Goal: Task Accomplishment & Management: Complete application form

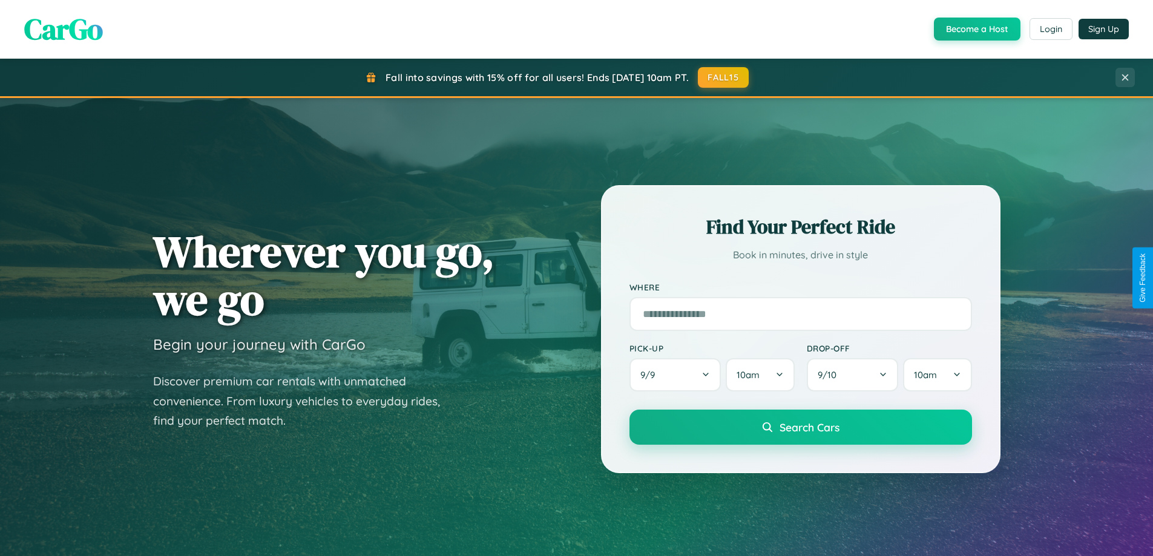
scroll to position [522, 0]
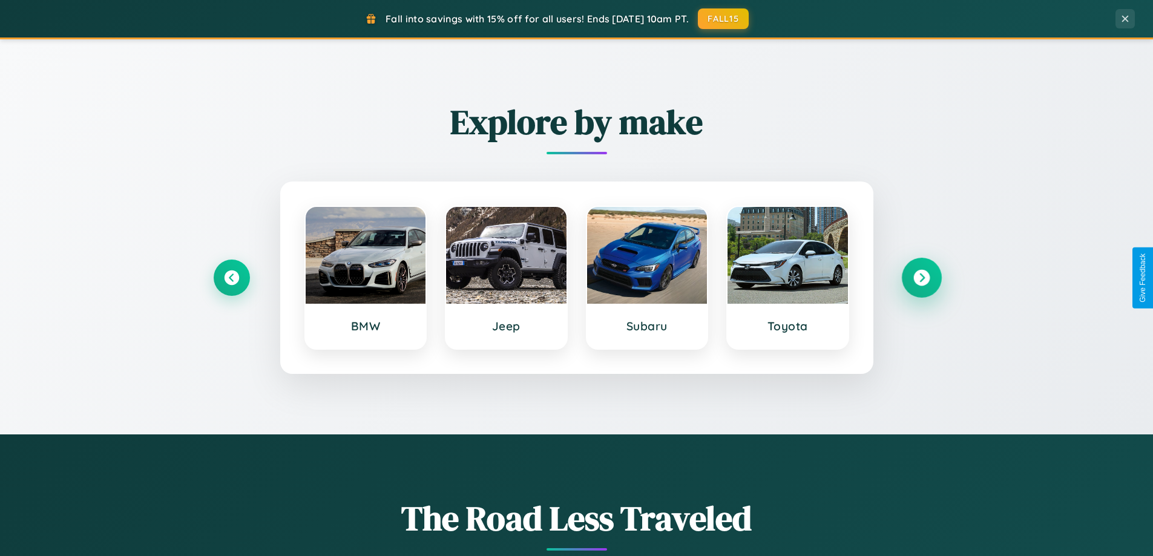
click at [922, 278] on icon at bounding box center [922, 278] width 16 height 16
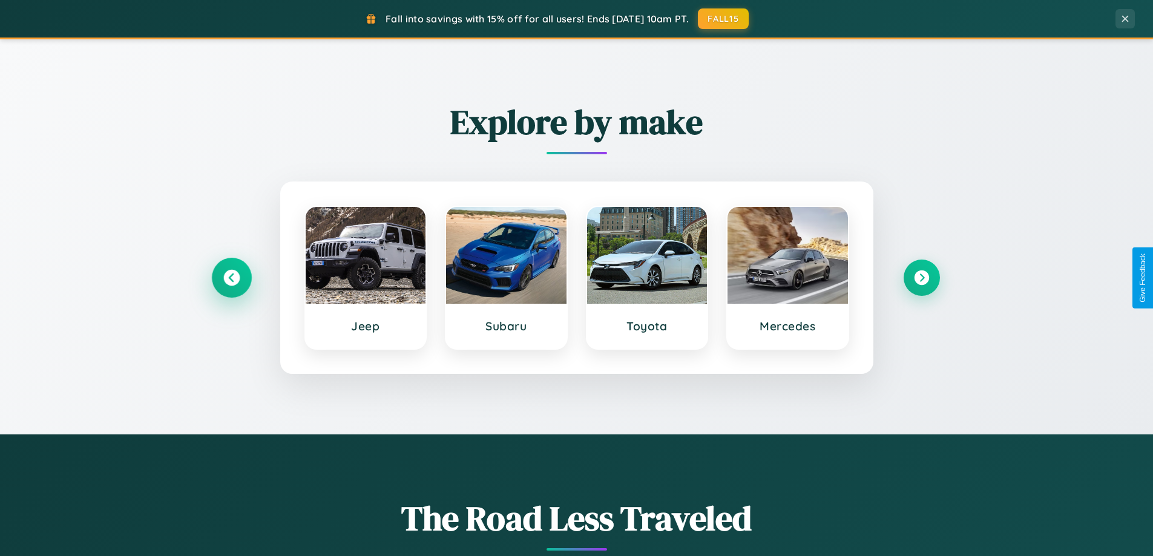
click at [231, 278] on icon at bounding box center [231, 278] width 16 height 16
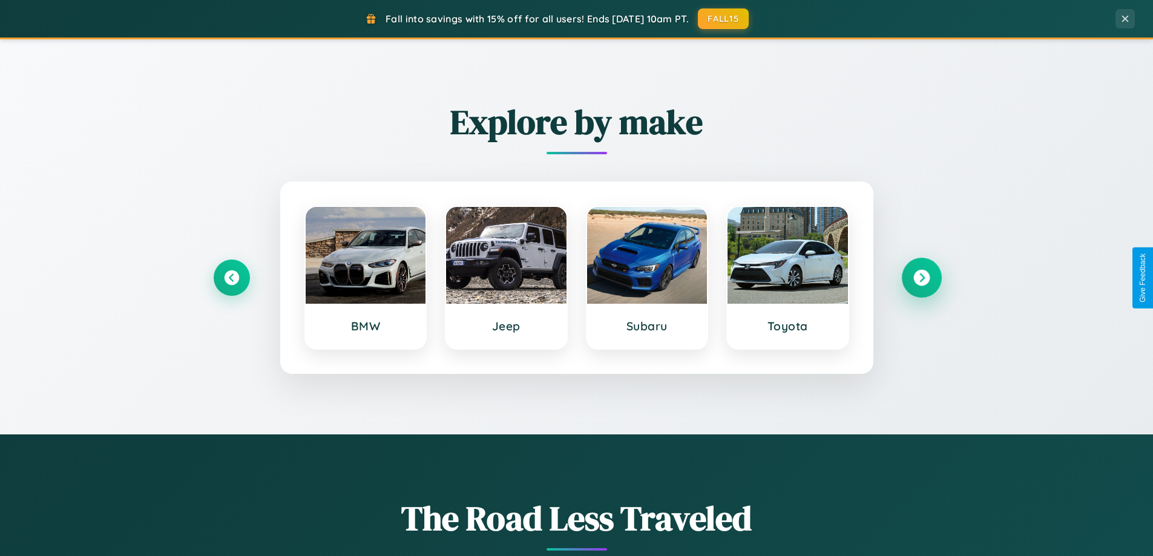
click at [922, 278] on icon at bounding box center [922, 278] width 16 height 16
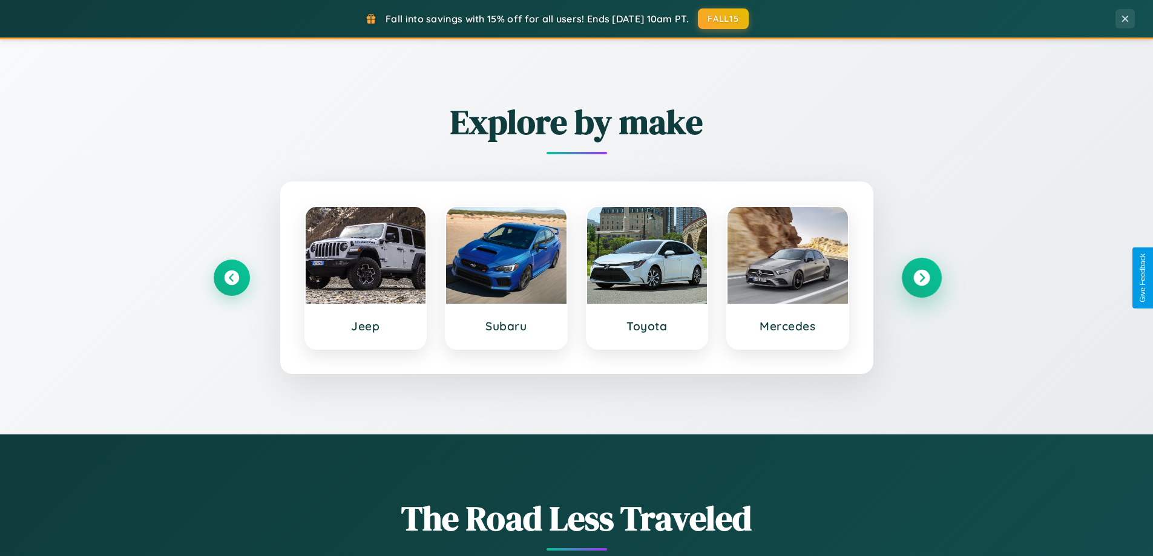
click at [922, 278] on icon at bounding box center [922, 278] width 16 height 16
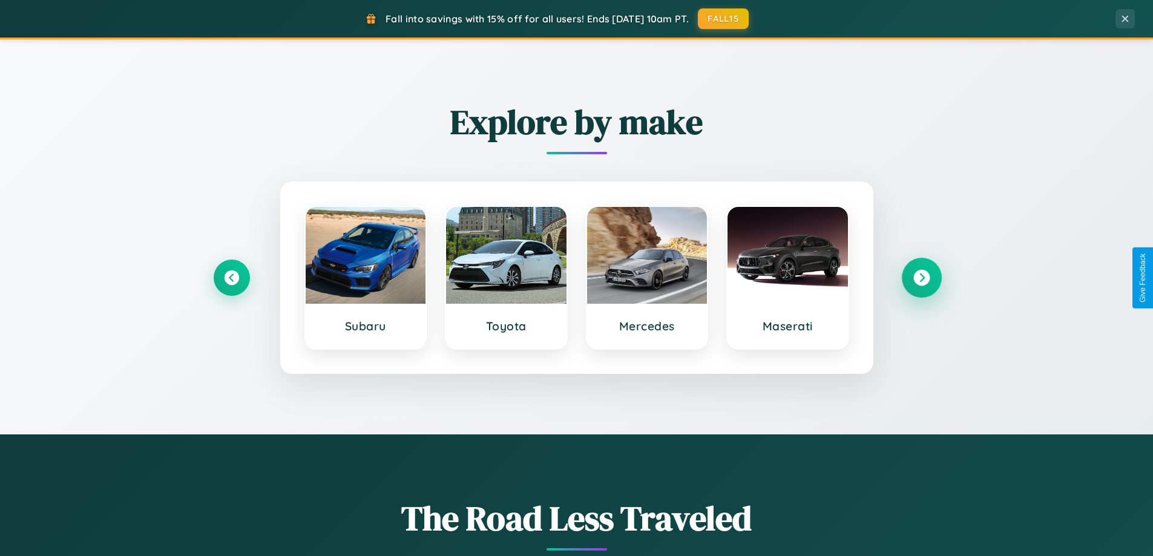
click at [922, 278] on icon at bounding box center [922, 278] width 16 height 16
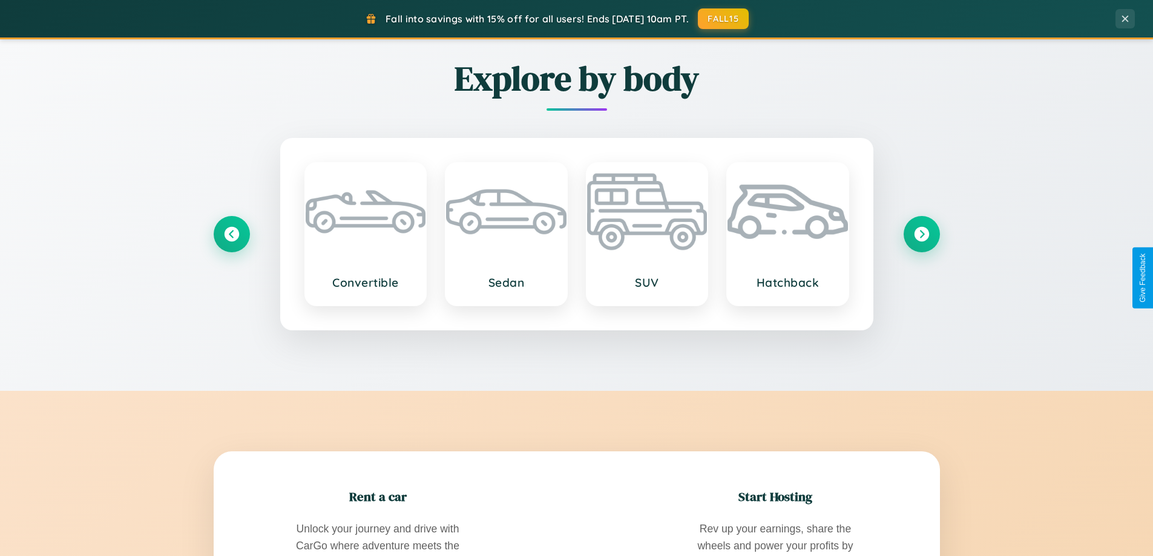
scroll to position [1945, 0]
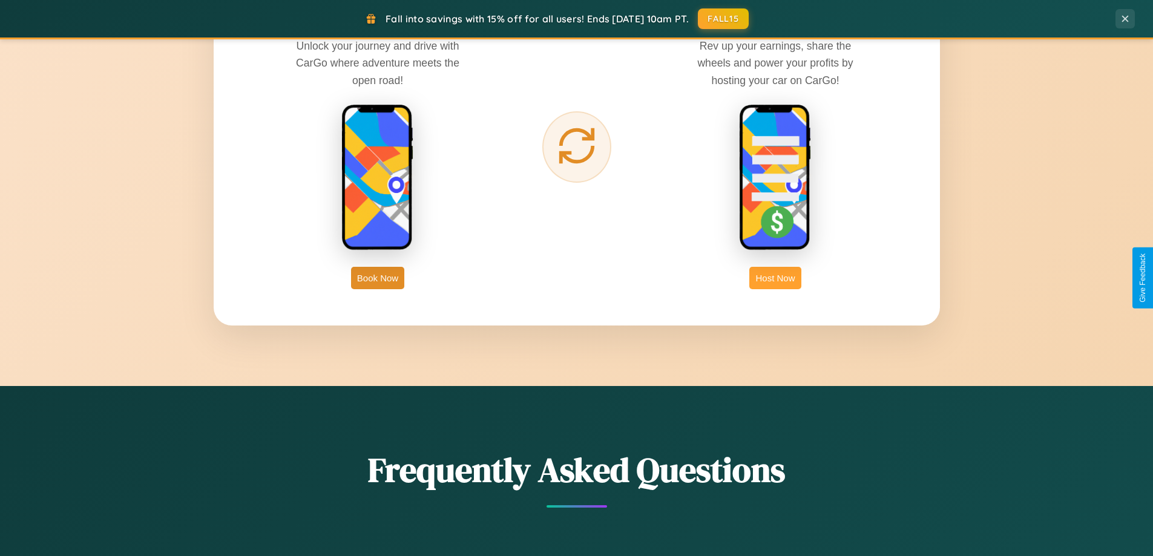
click at [776, 278] on button "Host Now" at bounding box center [775, 278] width 51 height 22
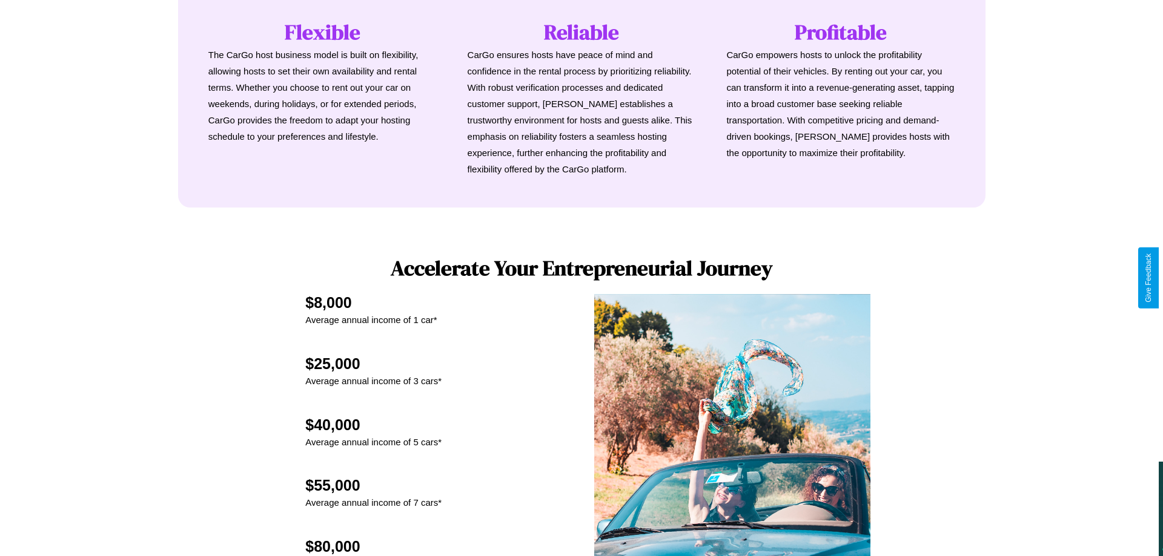
scroll to position [1262, 0]
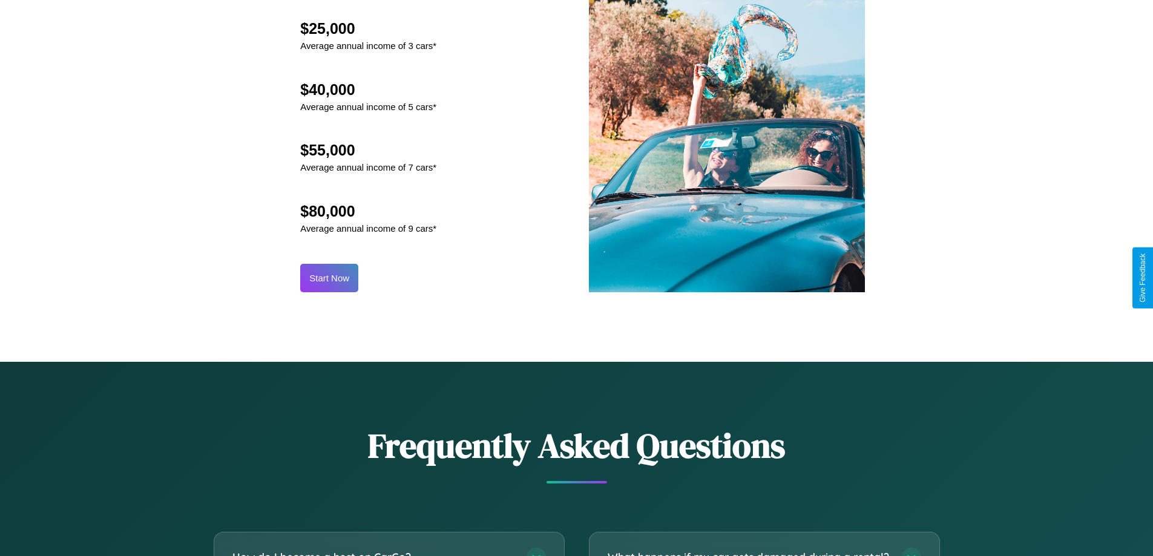
click at [329, 278] on button "Start Now" at bounding box center [329, 278] width 58 height 28
